Goal: Navigation & Orientation: Find specific page/section

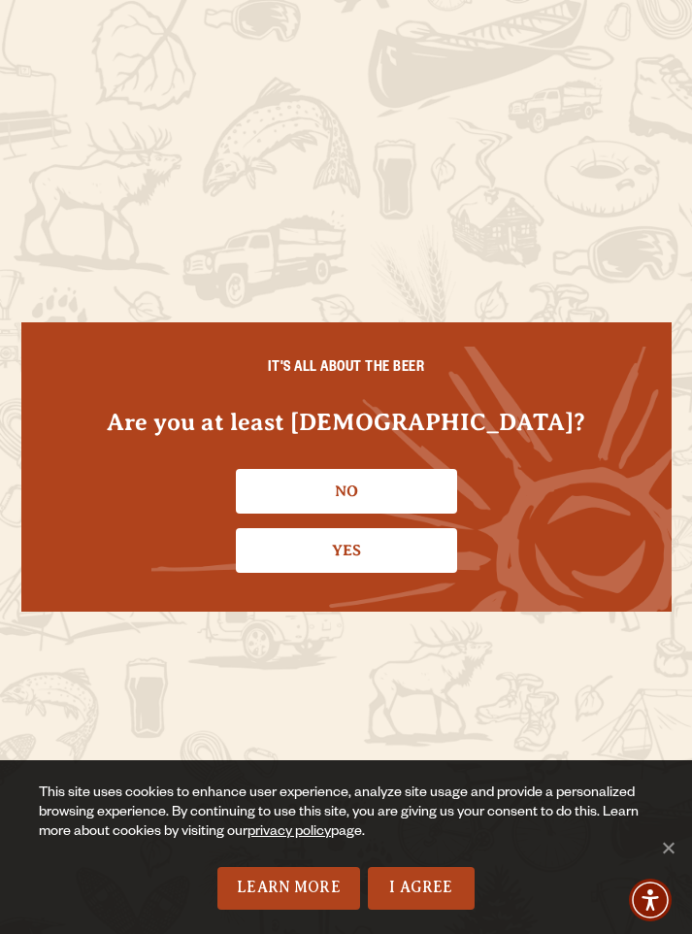
click at [414, 560] on link "Yes" at bounding box center [346, 550] width 221 height 45
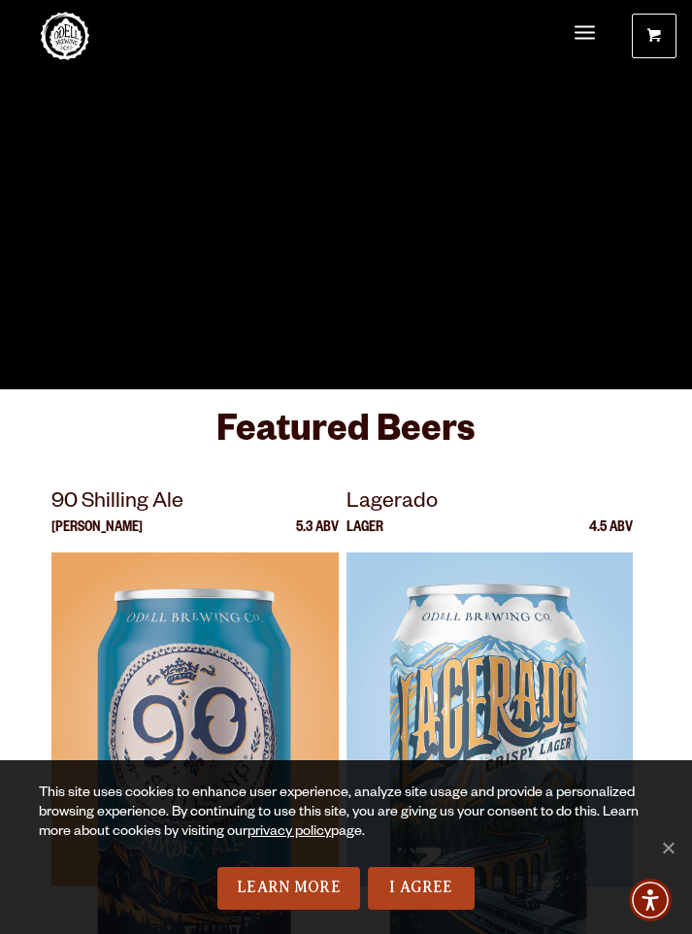
click at [420, 877] on link "I Agree" at bounding box center [421, 888] width 107 height 43
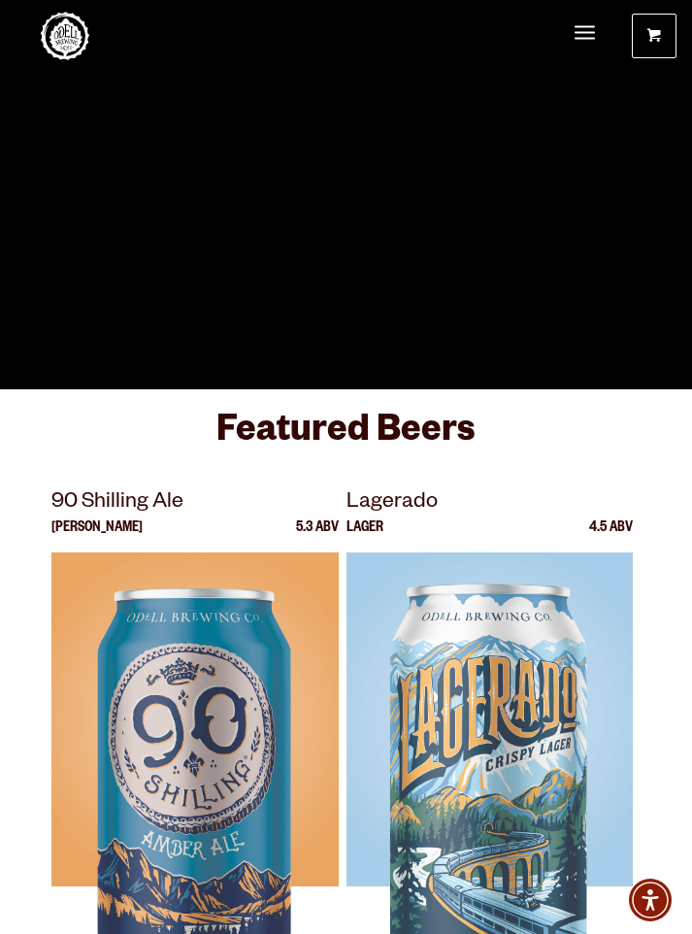
click at [588, 33] on span "Menu" at bounding box center [585, 32] width 20 height 5
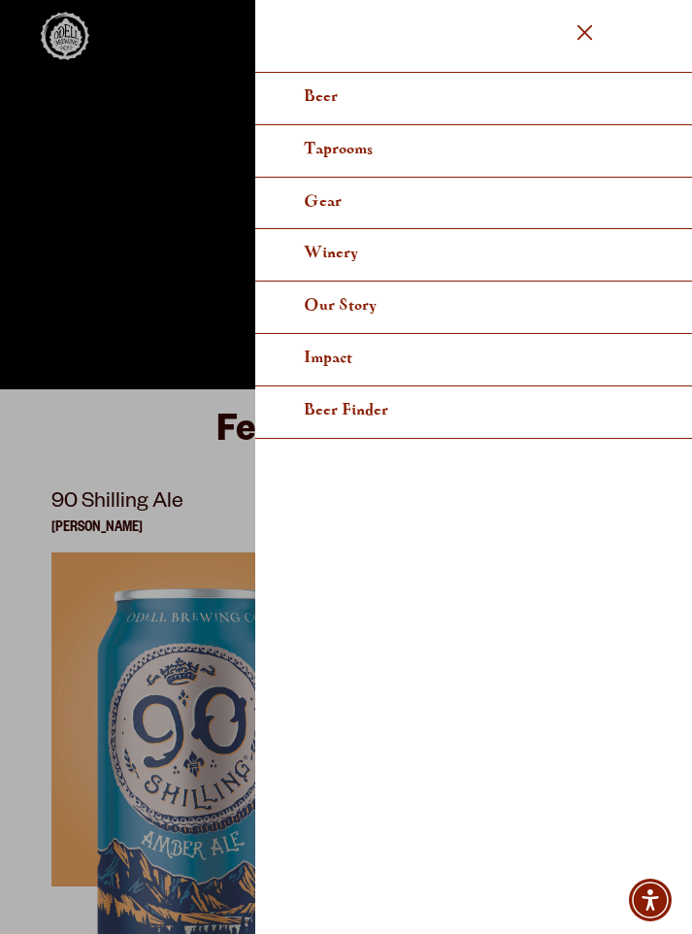
click at [579, 144] on link "Taprooms" at bounding box center [473, 151] width 437 height 52
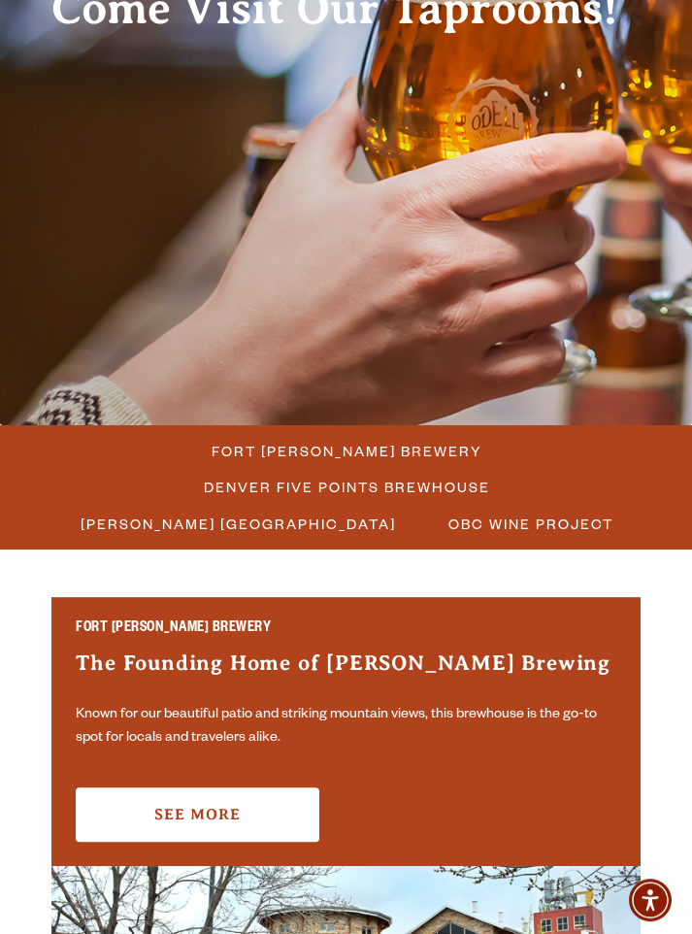
scroll to position [206, 0]
click at [258, 440] on span "Fort [PERSON_NAME] Brewery" at bounding box center [347, 451] width 271 height 28
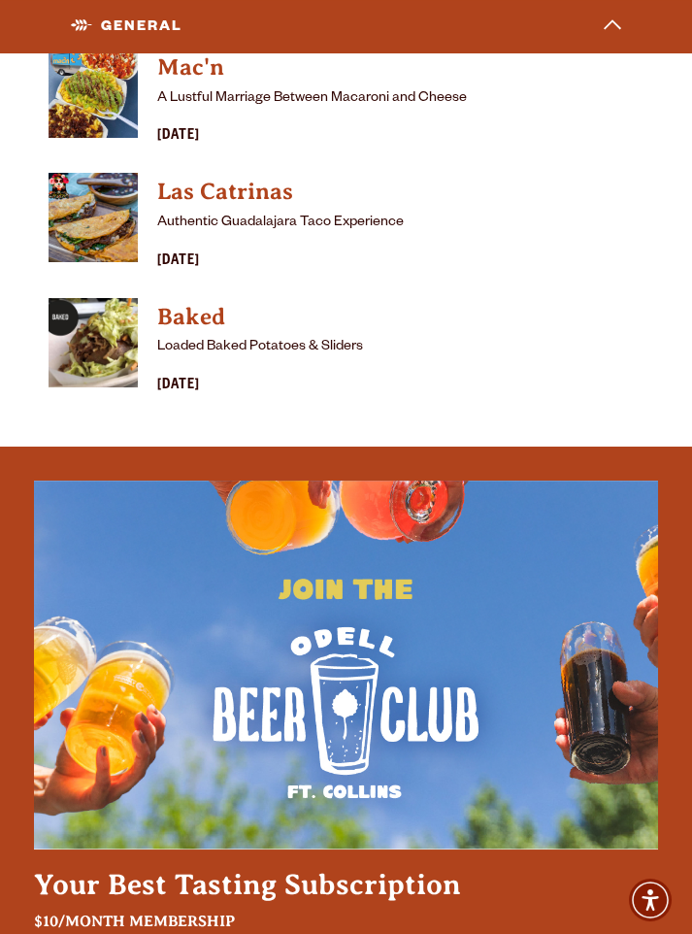
scroll to position [6524, 0]
